Goal: Information Seeking & Learning: Learn about a topic

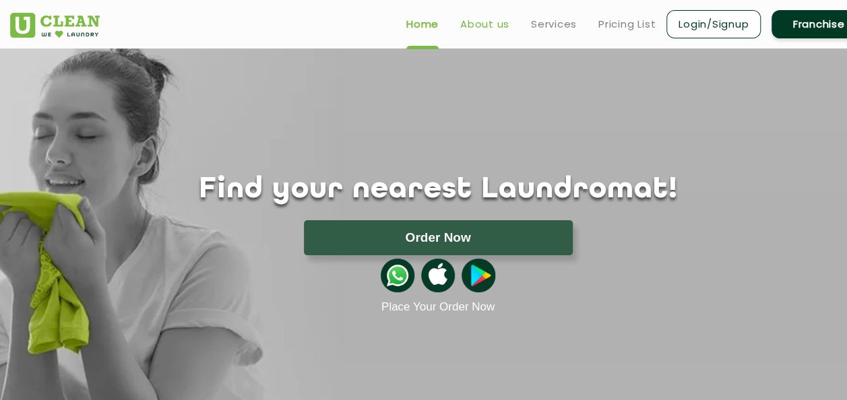
click at [498, 20] on link "About us" at bounding box center [484, 24] width 49 height 16
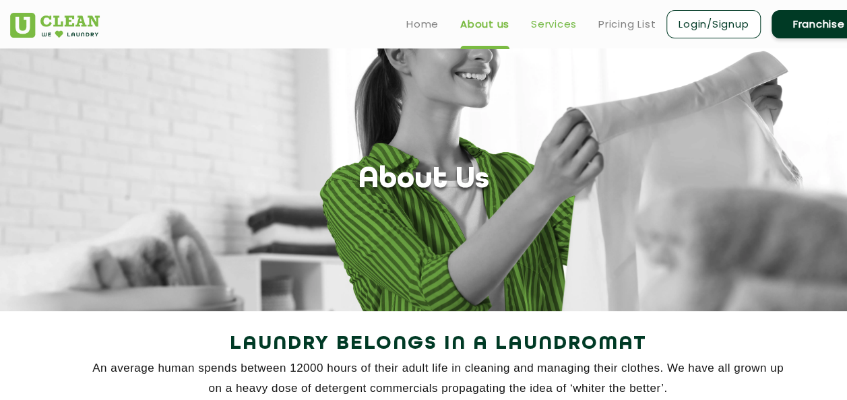
click at [549, 26] on link "Services" at bounding box center [554, 24] width 46 height 16
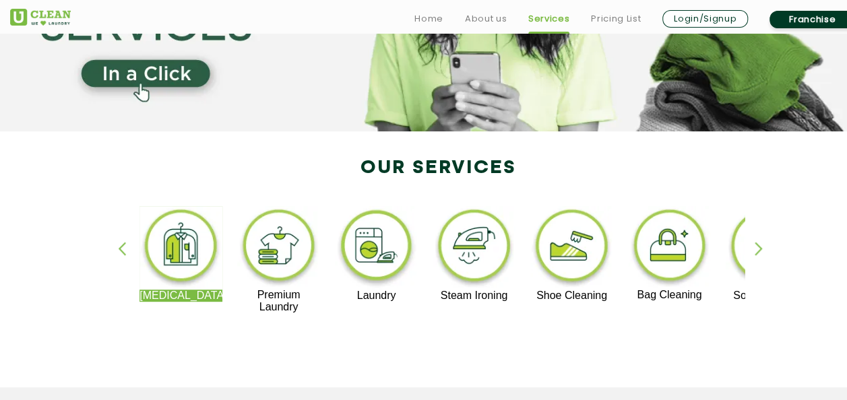
scroll to position [190, 0]
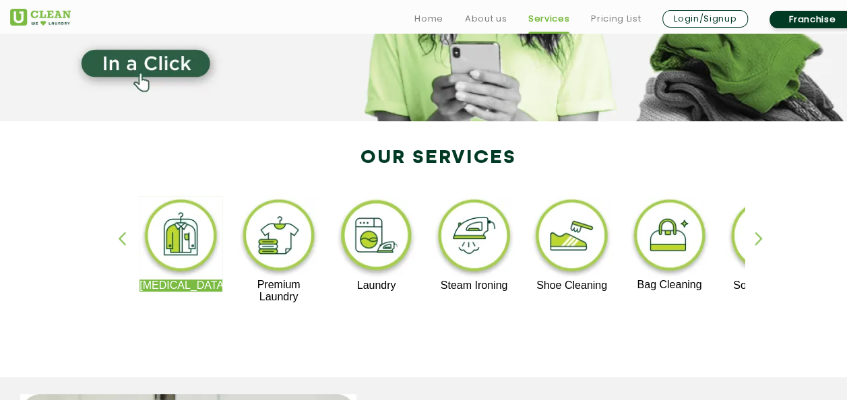
click at [759, 243] on div "button" at bounding box center [765, 250] width 20 height 37
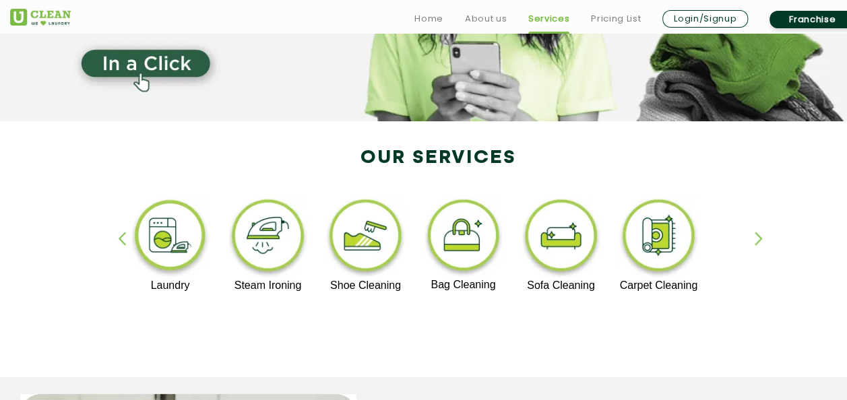
click at [759, 243] on div "button" at bounding box center [765, 250] width 20 height 37
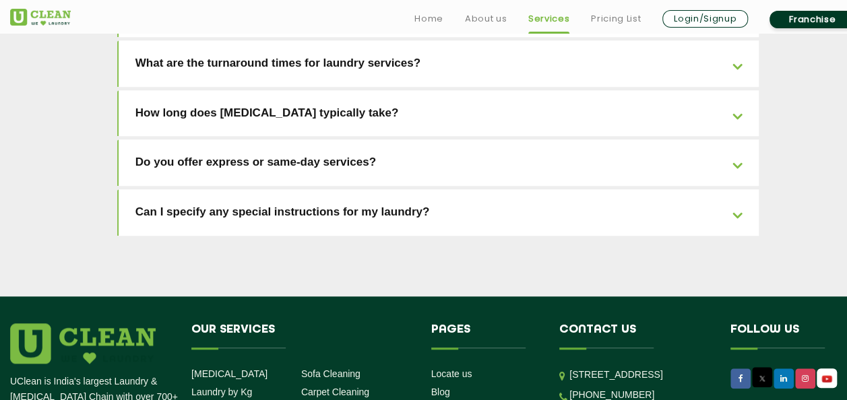
scroll to position [3151, 0]
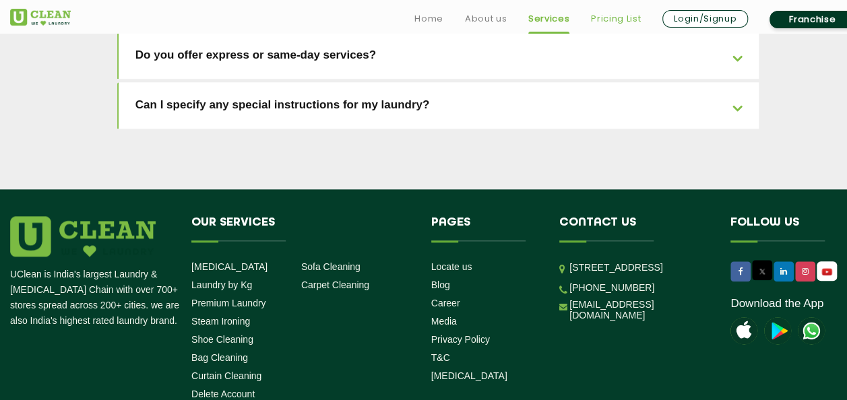
click at [619, 22] on link "Pricing List" at bounding box center [616, 19] width 50 height 16
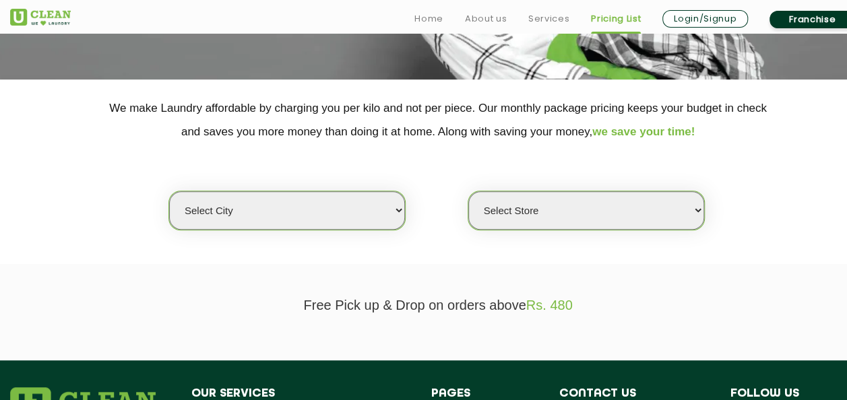
scroll to position [295, 0]
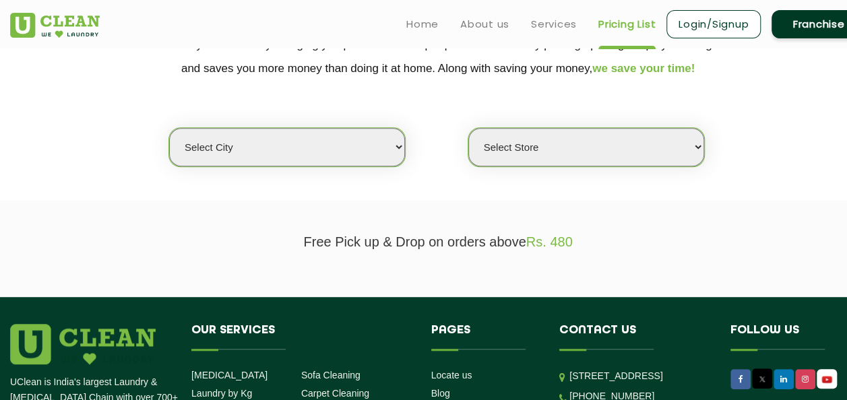
click at [339, 144] on select "Select city Aalo Agartala Agra Ahmedabad Akola Aligarh Alwar - UClean Select Am…" at bounding box center [287, 147] width 236 height 38
select select "12"
click at [169, 128] on select "Select city Aalo Agartala Agra Ahmedabad Akola Aligarh Alwar - UClean Select Am…" at bounding box center [287, 147] width 236 height 38
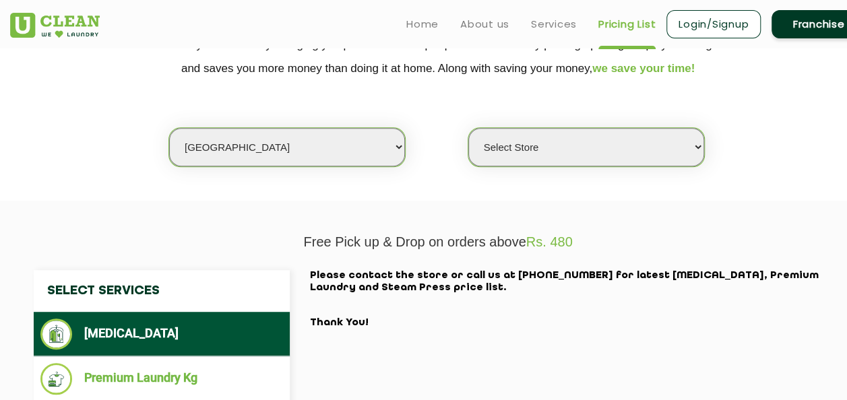
click at [543, 156] on select "Select Store UClean Shivranjani" at bounding box center [586, 147] width 236 height 38
select select "25"
click at [468, 128] on select "Select Store UClean Shivranjani" at bounding box center [586, 147] width 236 height 38
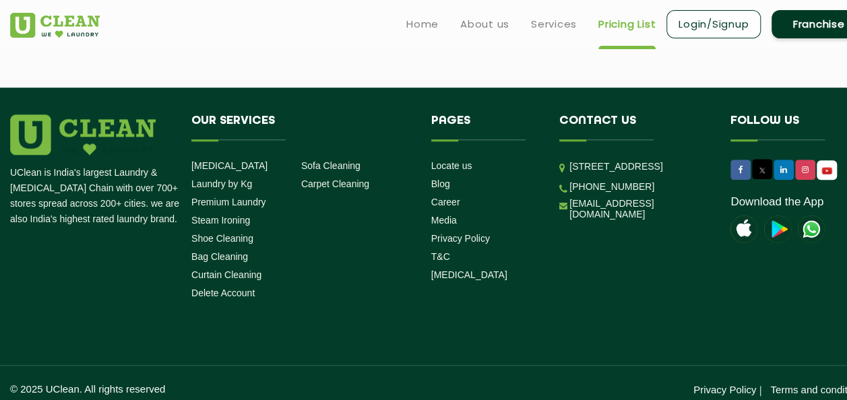
scroll to position [2924, 0]
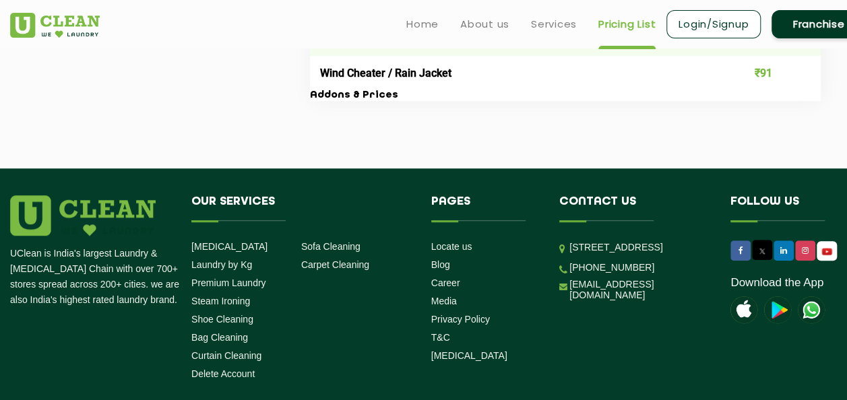
click at [569, 193] on footer "UClean is India's largest Laundry & Dry Cleaning Chain with over 700+ stores sp…" at bounding box center [423, 329] width 847 height 323
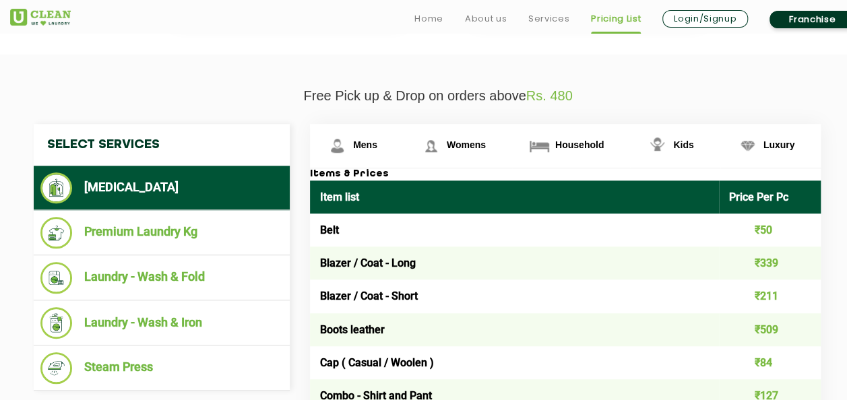
scroll to position [443, 0]
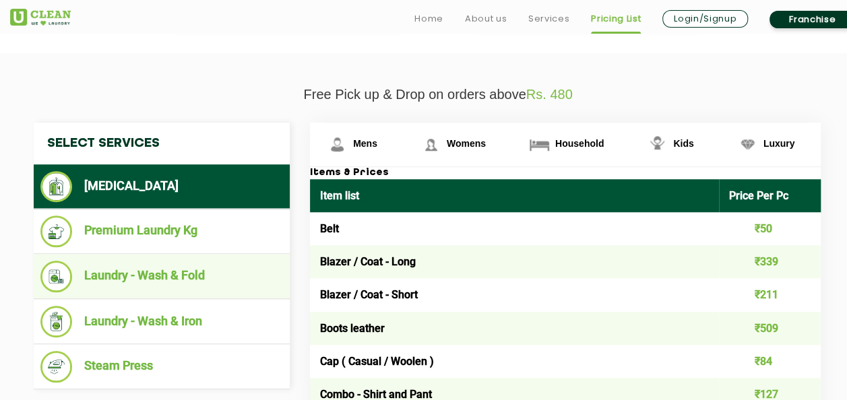
click at [184, 283] on li "Laundry - Wash & Fold" at bounding box center [161, 277] width 243 height 32
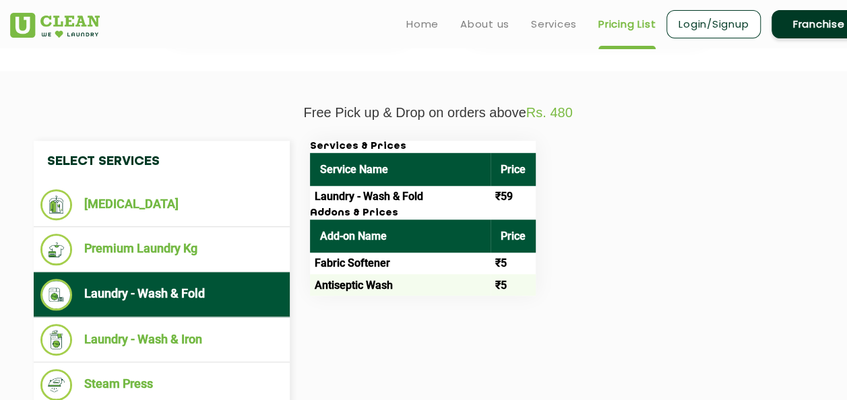
scroll to position [432, 0]
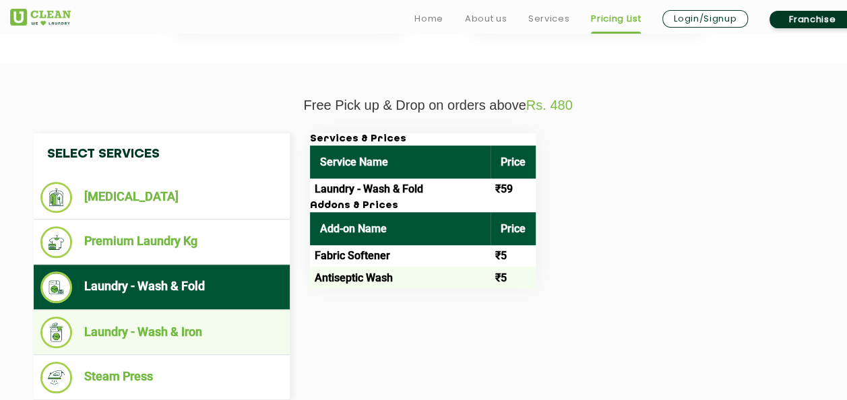
click at [143, 338] on li "Laundry - Wash & Iron" at bounding box center [161, 333] width 243 height 32
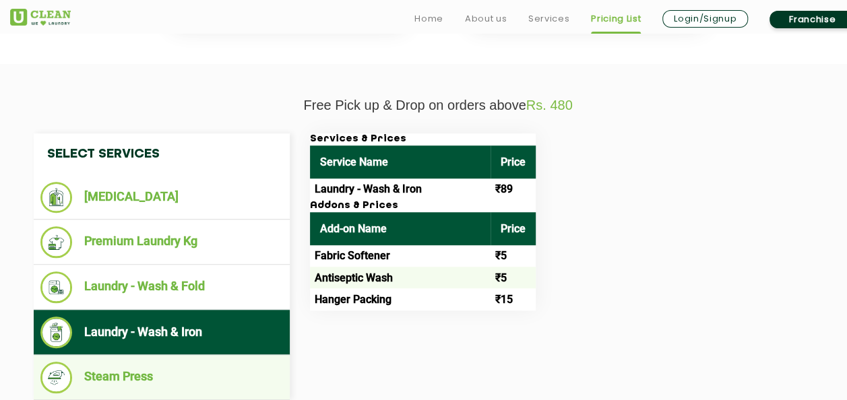
click at [197, 362] on li "Steam Press" at bounding box center [161, 378] width 243 height 32
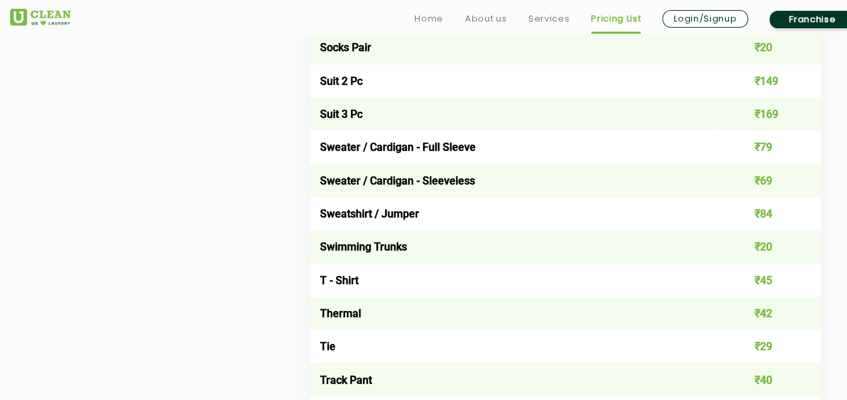
scroll to position [2187, 0]
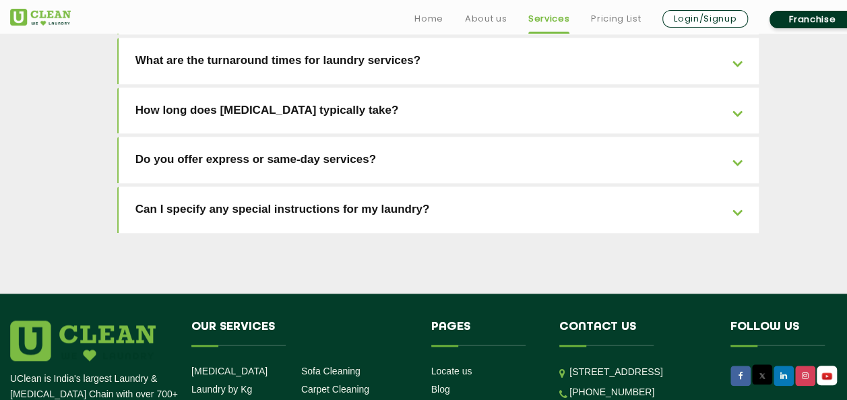
scroll to position [3052, 0]
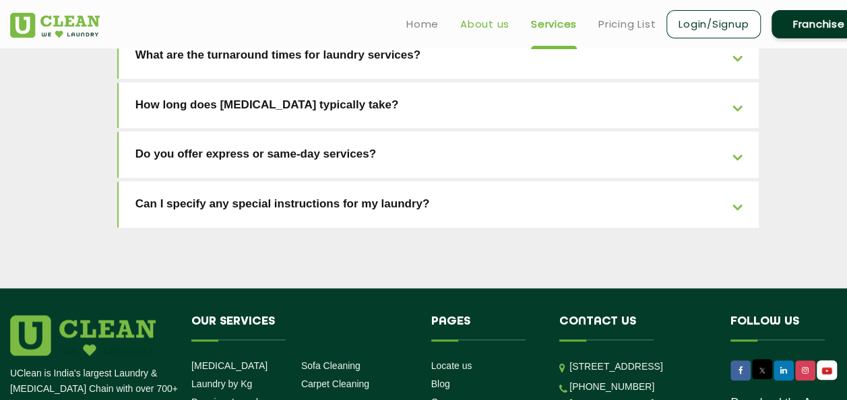
click at [473, 26] on link "About us" at bounding box center [484, 24] width 49 height 16
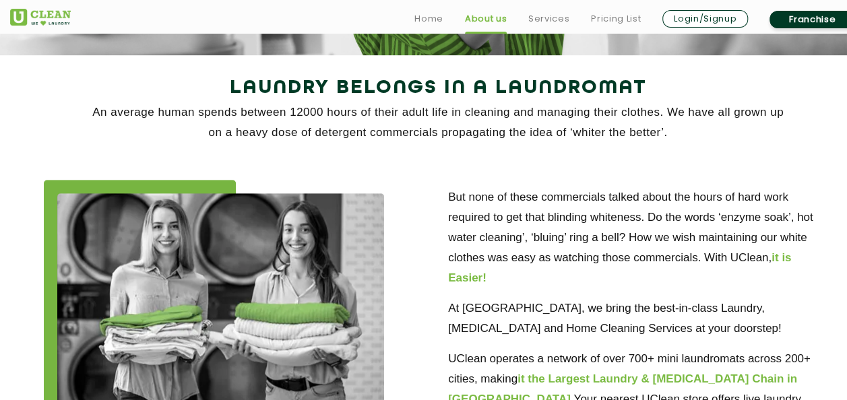
scroll to position [315, 0]
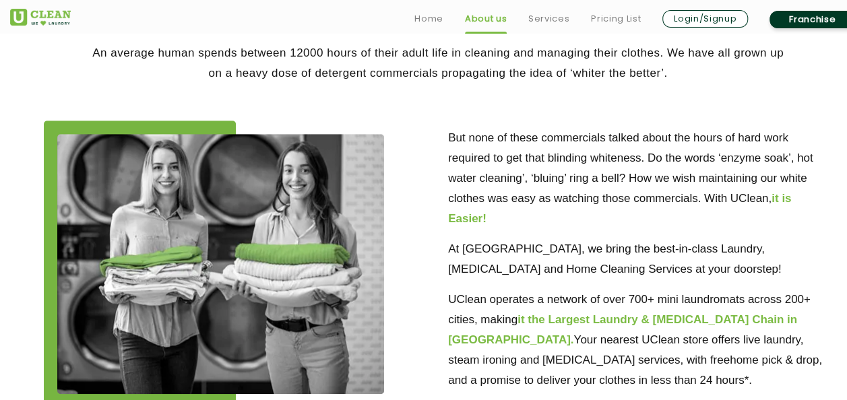
click at [188, 216] on img at bounding box center [220, 264] width 327 height 260
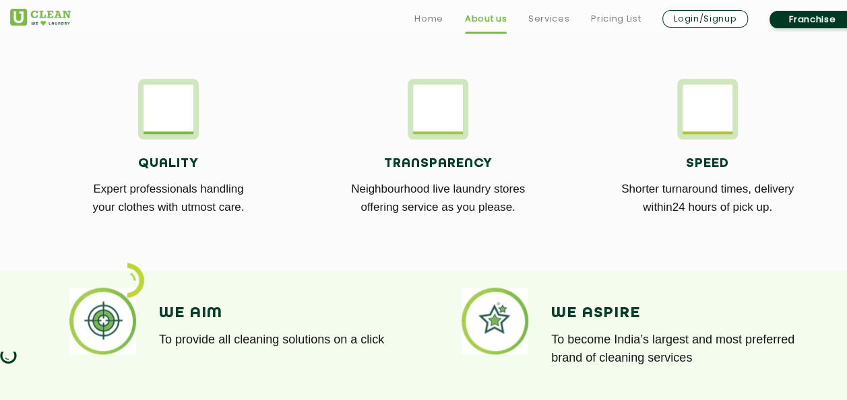
scroll to position [780, 0]
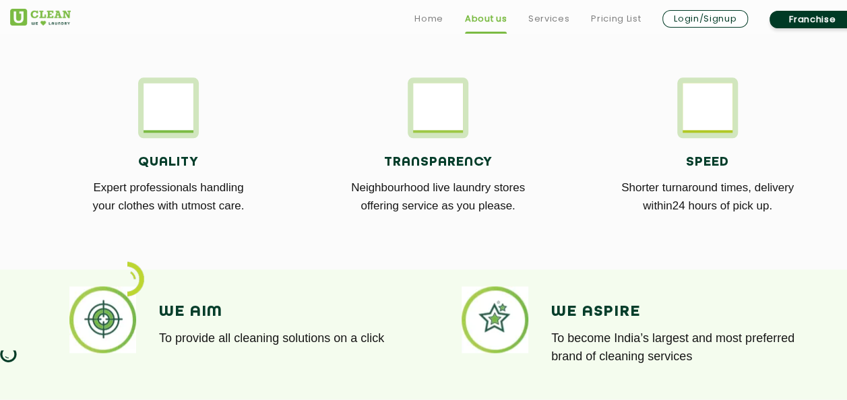
click at [321, 319] on h4 "We Aim" at bounding box center [288, 312] width 259 height 18
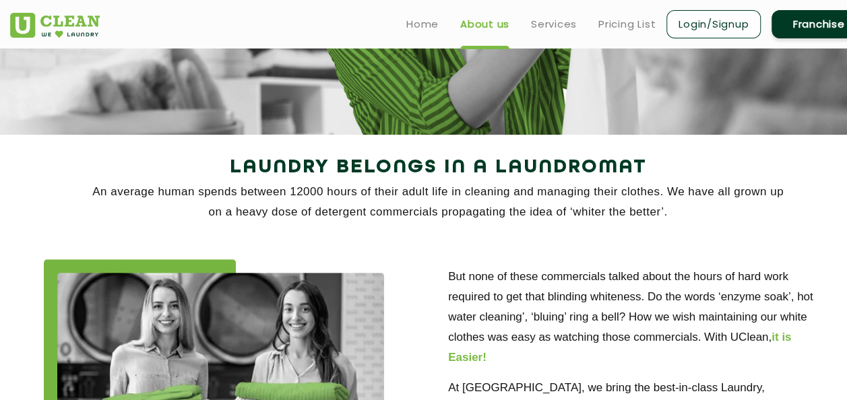
scroll to position [0, 0]
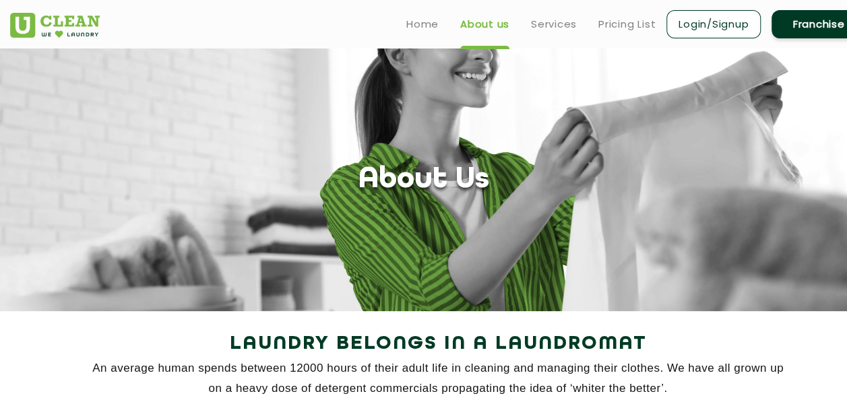
click at [426, 32] on ul "Home About us Services Pricing List Login/Signup Franchise" at bounding box center [631, 24] width 470 height 32
click at [418, 20] on link "Home" at bounding box center [422, 24] width 32 height 16
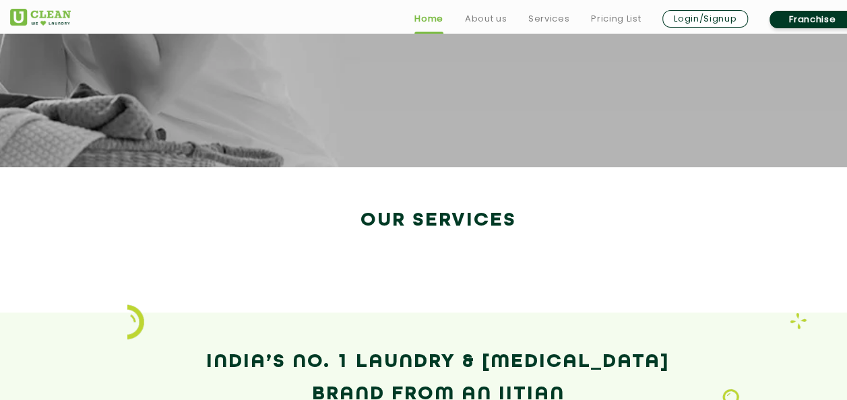
scroll to position [476, 0]
